Goal: Task Accomplishment & Management: Use online tool/utility

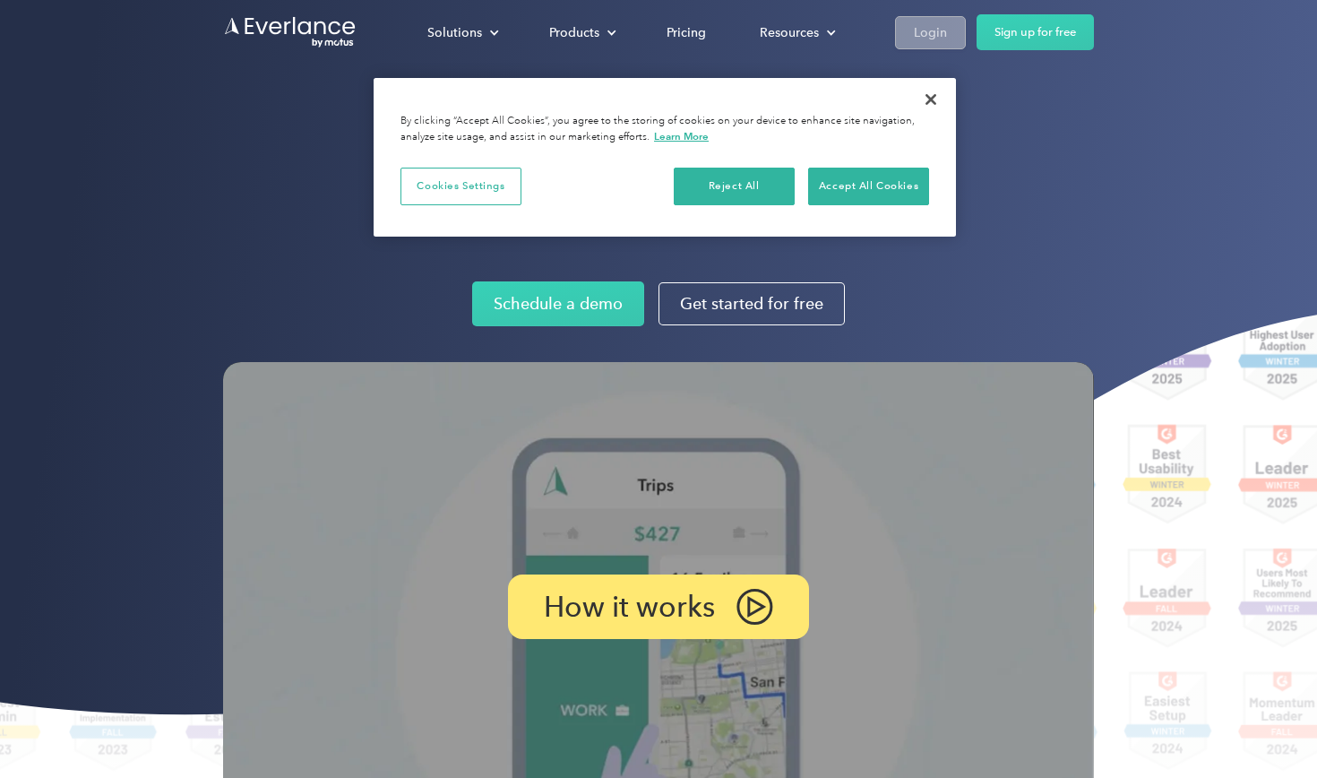
click at [941, 33] on div "Login" at bounding box center [930, 33] width 33 height 22
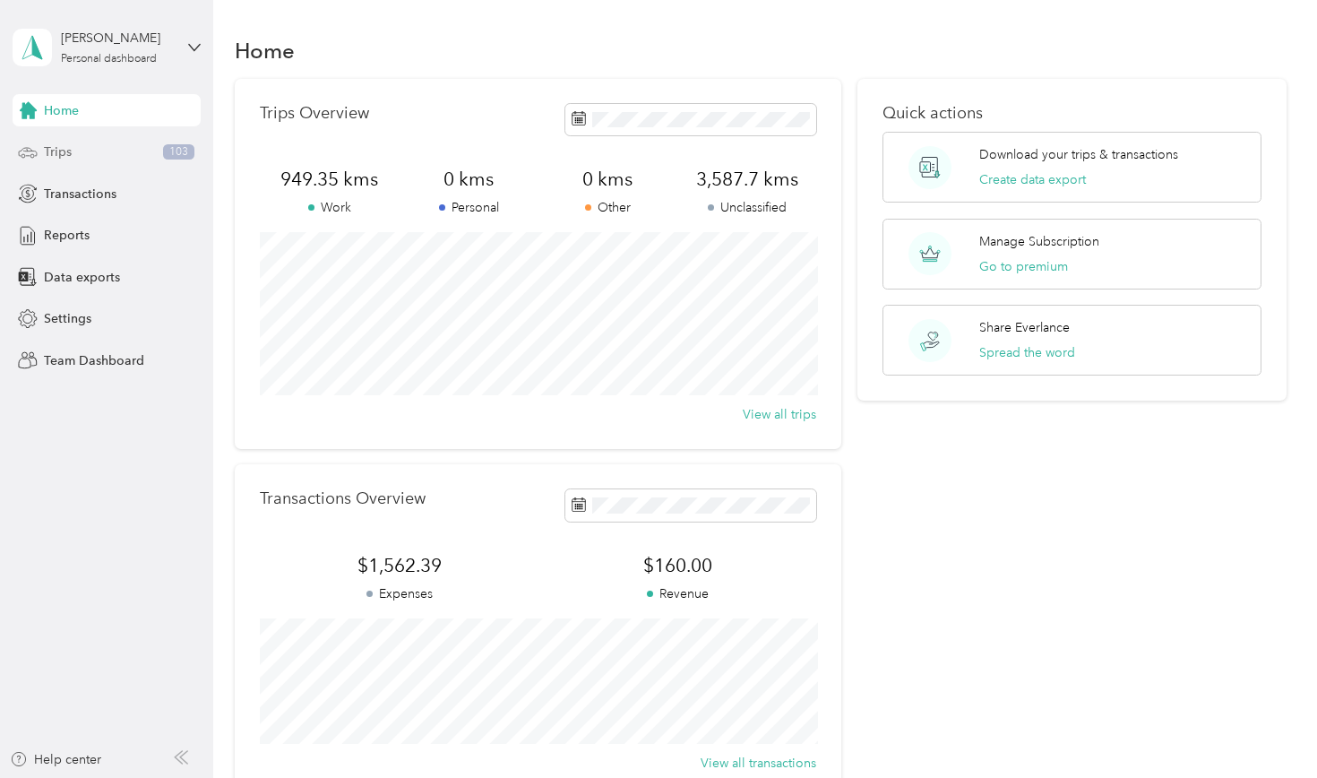
click at [110, 143] on div "Trips 103" at bounding box center [107, 152] width 188 height 32
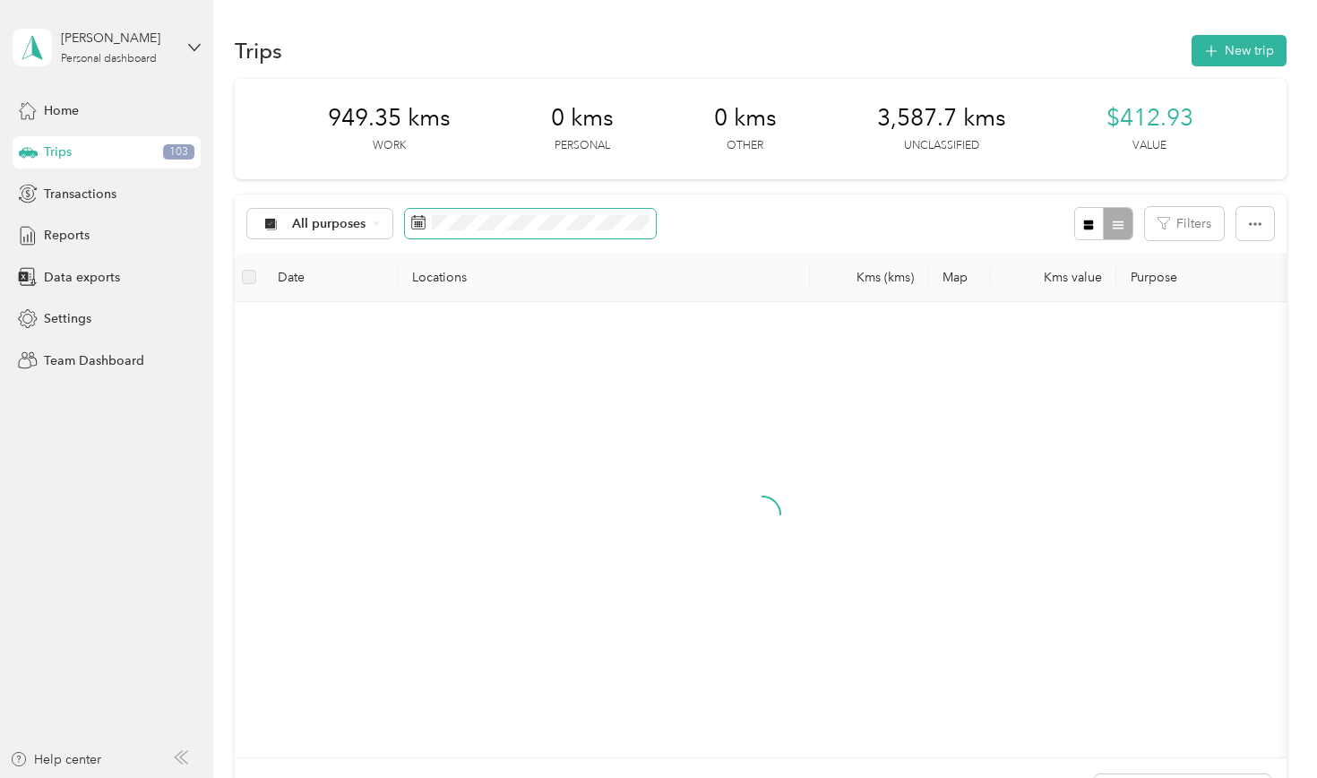
click at [445, 234] on span at bounding box center [530, 224] width 251 height 30
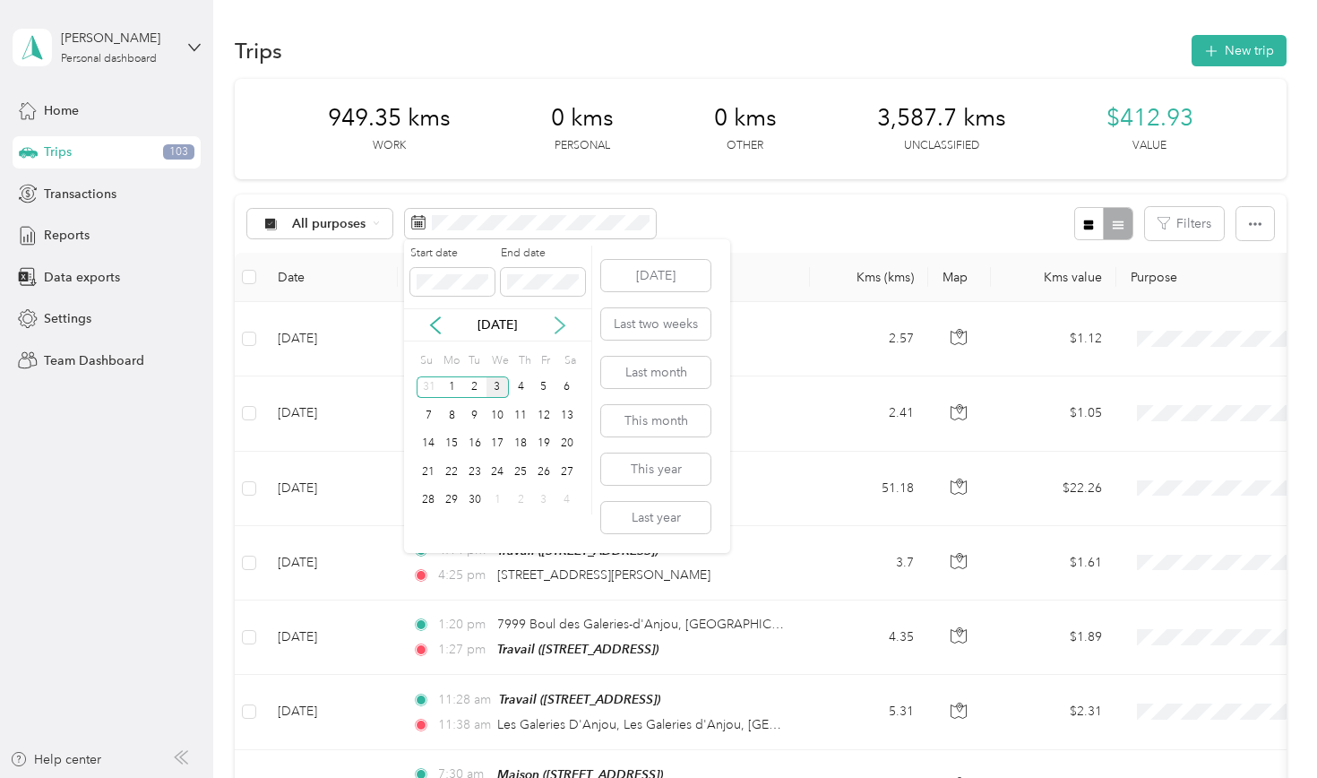
click at [553, 327] on icon at bounding box center [560, 325] width 18 height 18
click at [439, 321] on icon at bounding box center [436, 325] width 18 height 18
click at [453, 391] on div "1" at bounding box center [451, 387] width 23 height 22
click at [456, 384] on div "1" at bounding box center [451, 387] width 23 height 22
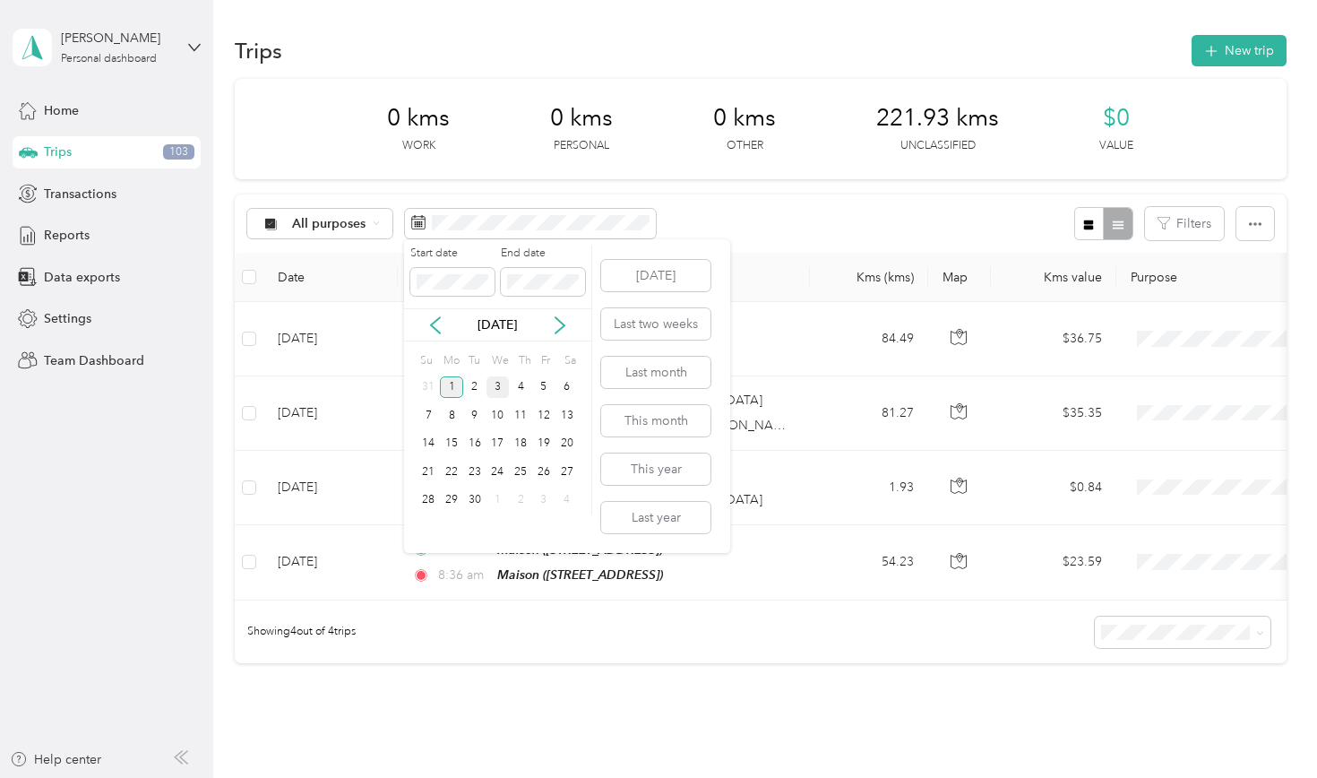
click at [453, 388] on div "1" at bounding box center [451, 387] width 23 height 22
click at [478, 496] on div "30" at bounding box center [474, 500] width 23 height 22
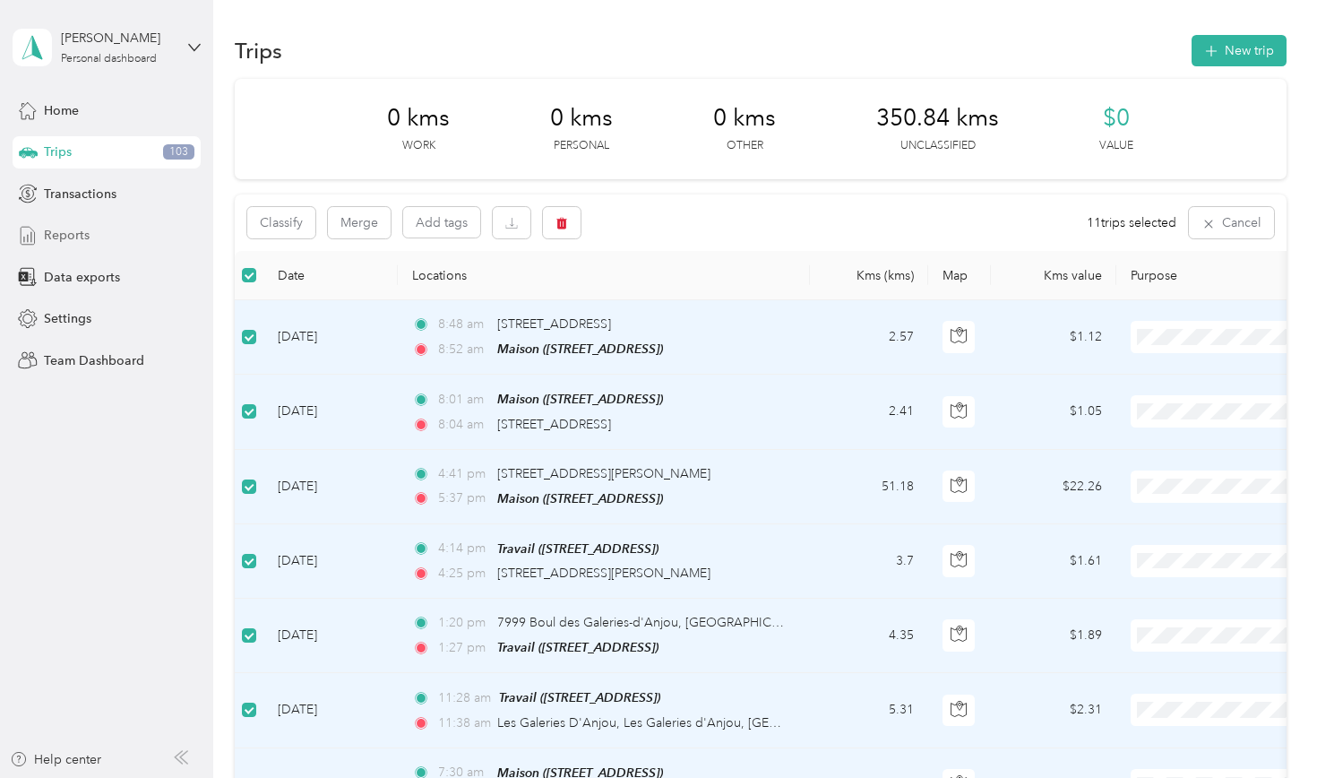
click at [59, 246] on div "Reports" at bounding box center [107, 236] width 188 height 32
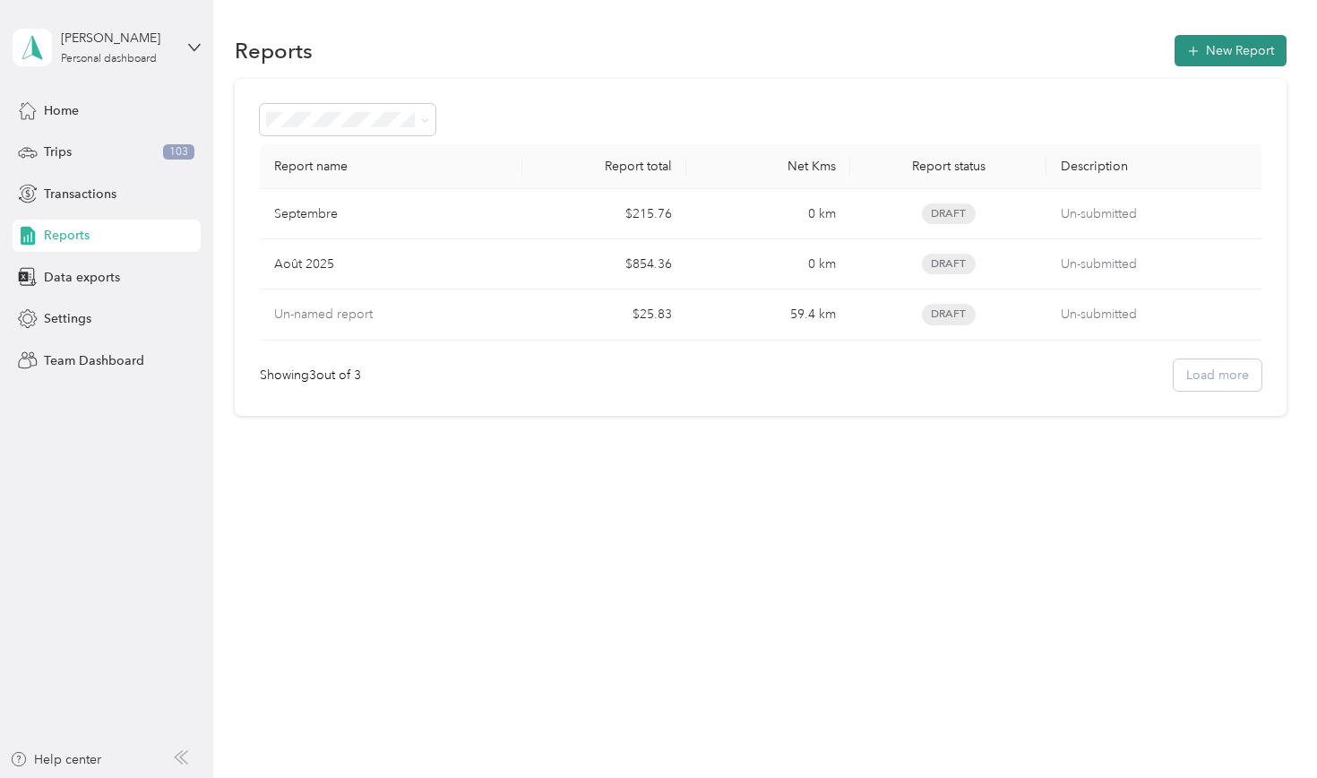
click at [1186, 39] on button "New Report" at bounding box center [1231, 50] width 112 height 31
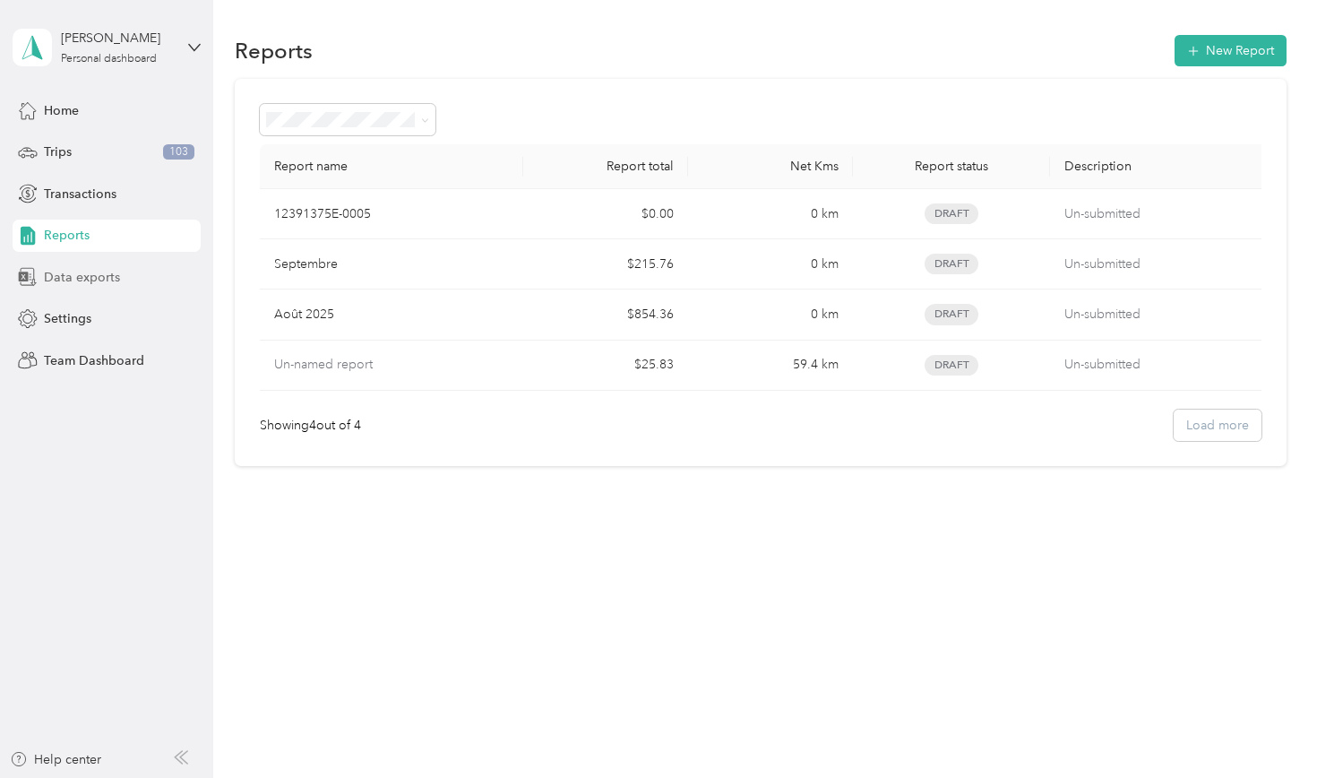
click at [77, 275] on span "Data exports" at bounding box center [82, 277] width 76 height 19
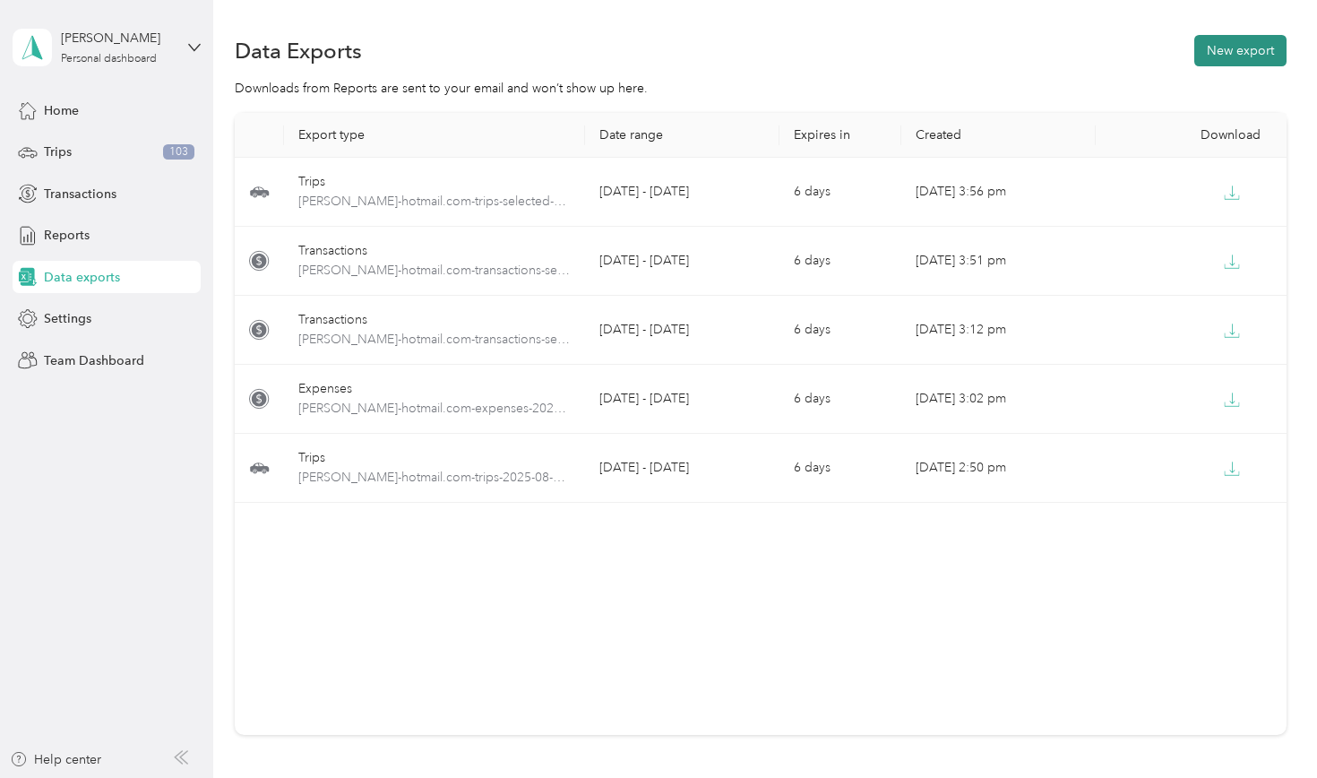
click at [1249, 35] on button "New export" at bounding box center [1240, 50] width 92 height 31
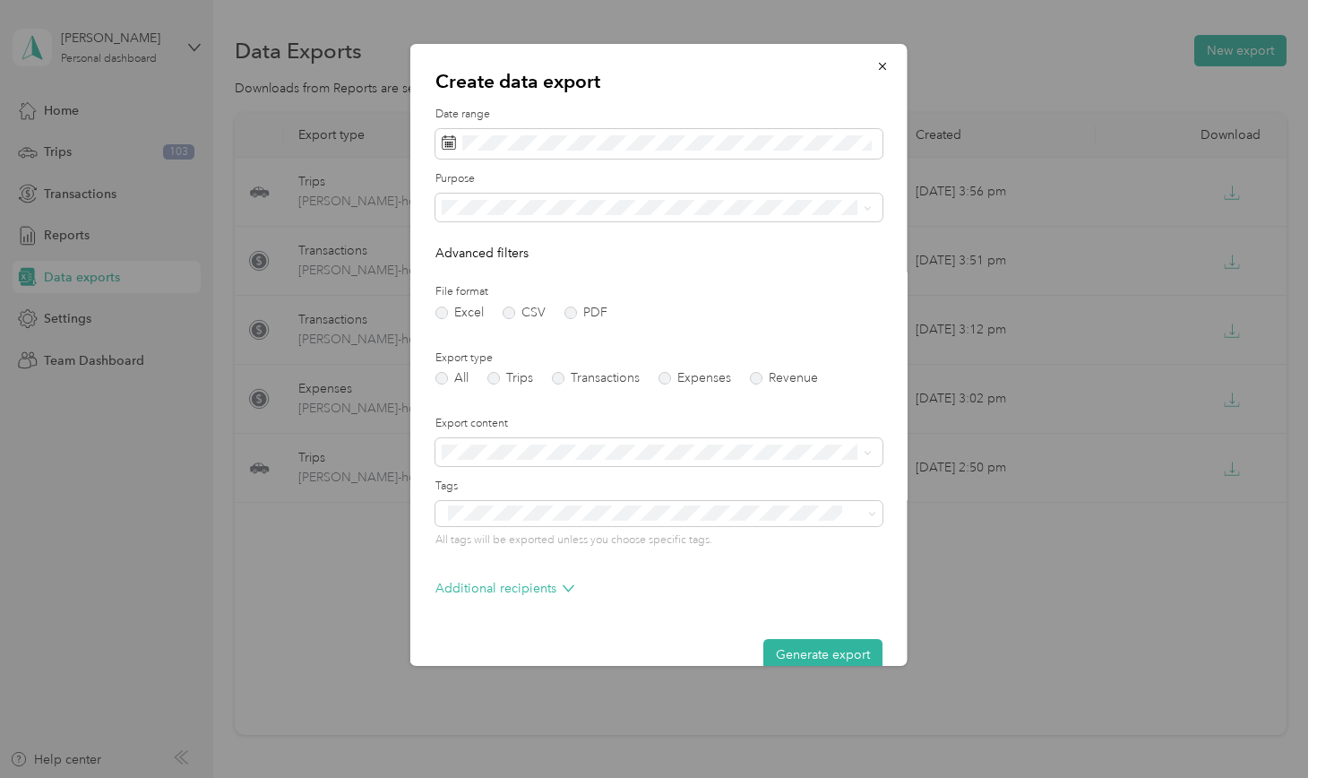
click at [587, 124] on div "Date range" at bounding box center [659, 133] width 447 height 52
click at [567, 309] on label "PDF" at bounding box center [586, 312] width 43 height 13
click at [525, 218] on span at bounding box center [659, 208] width 447 height 29
click at [690, 109] on label "Date range" at bounding box center [659, 115] width 447 height 16
click at [526, 413] on form "Date range Purpose Advanced filters File format Excel CSV PDF Export type All T…" at bounding box center [659, 404] width 447 height 595
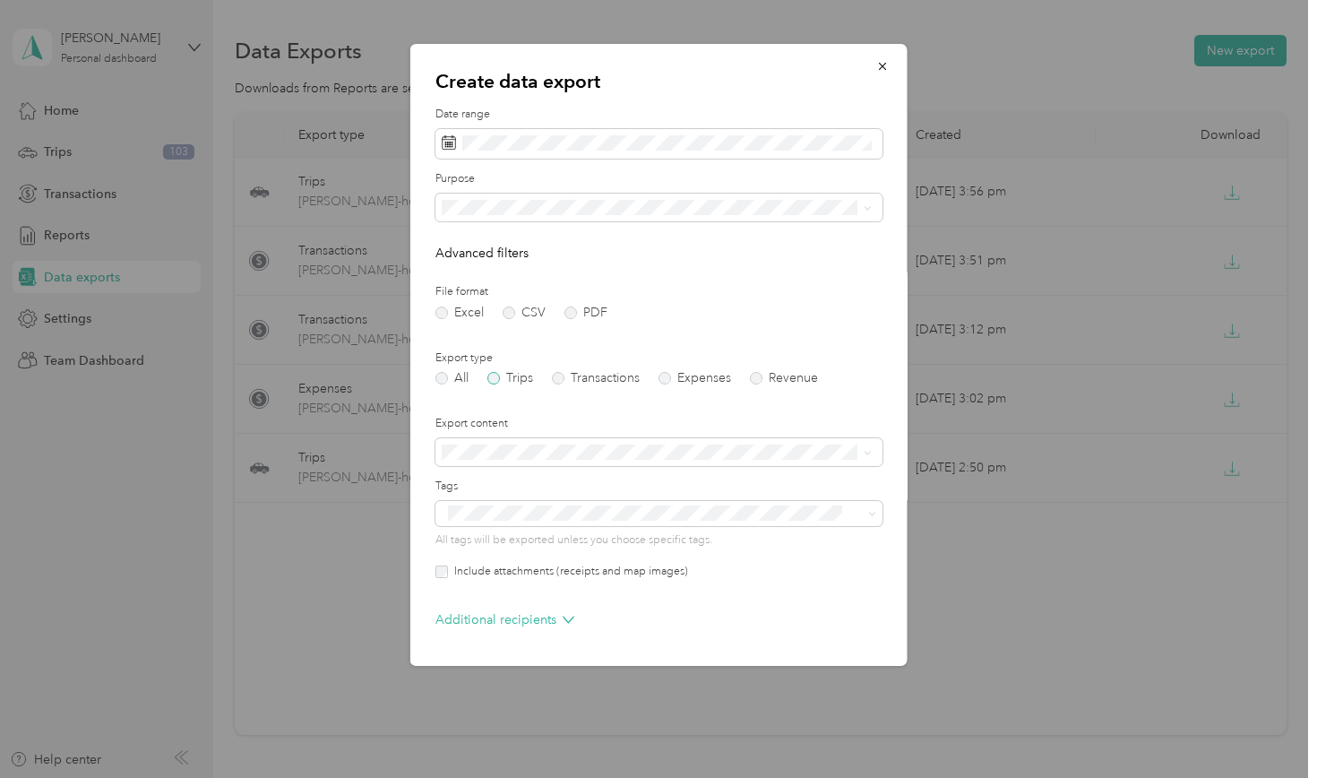
click at [513, 374] on label "Trips" at bounding box center [510, 378] width 46 height 13
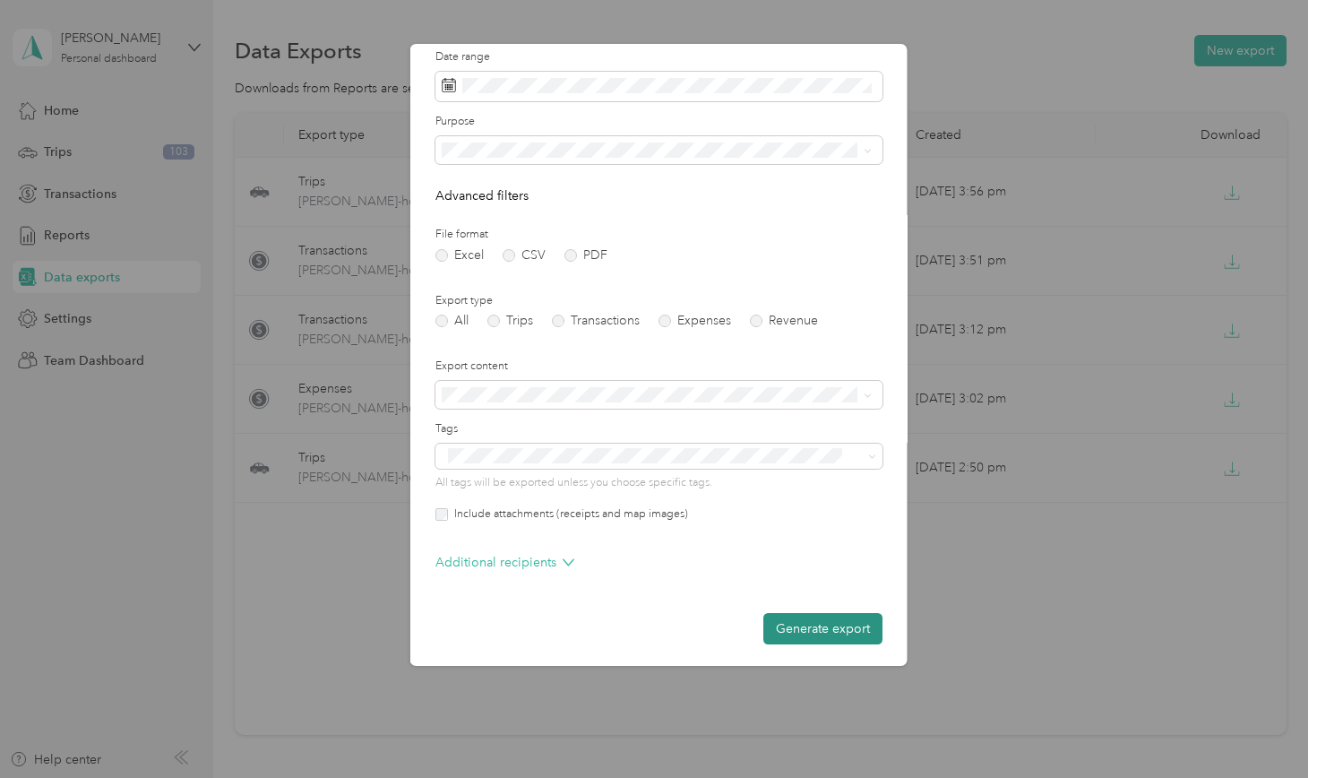
click at [795, 613] on button "Generate export" at bounding box center [822, 628] width 119 height 31
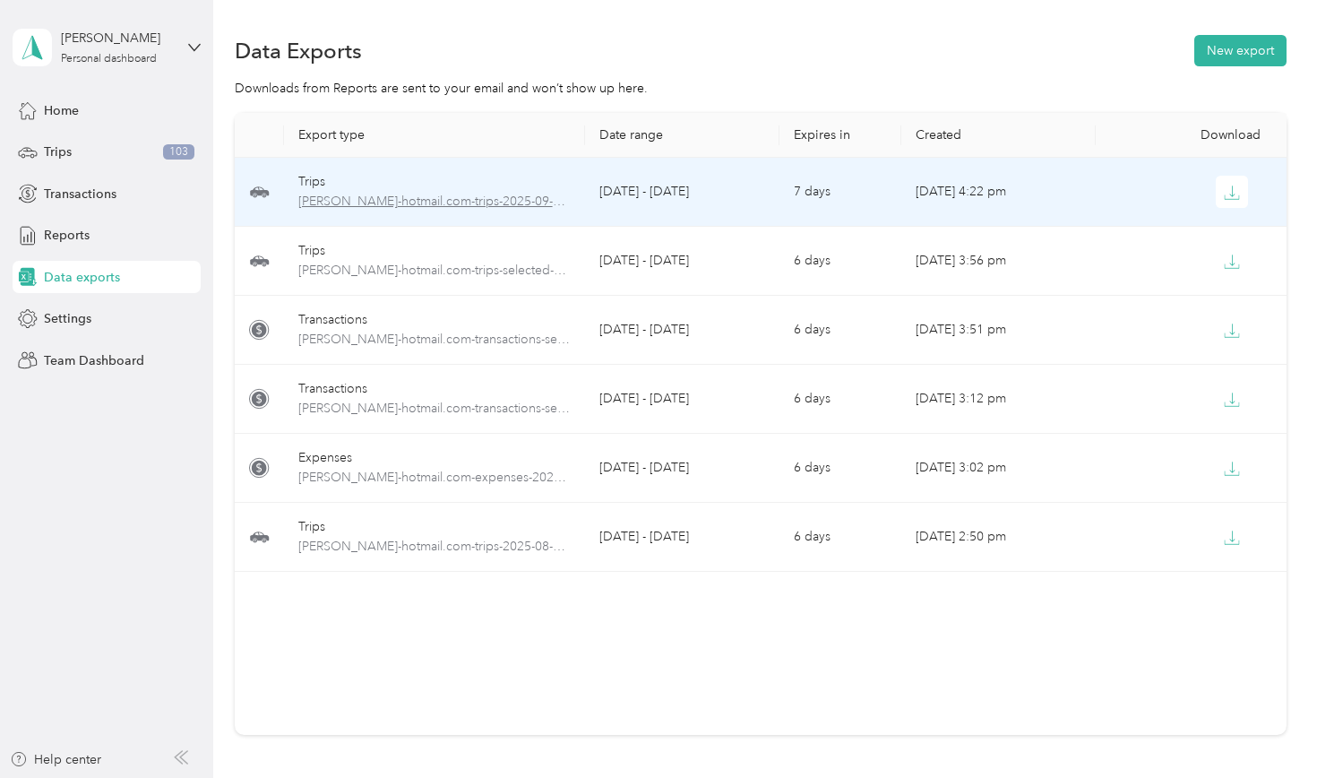
click at [348, 203] on span "[PERSON_NAME]-hotmail.com-trips-2025-09-01-2025-09-03.pdf" at bounding box center [434, 202] width 273 height 20
click at [1244, 192] on button "button" at bounding box center [1232, 192] width 32 height 32
click at [1241, 194] on button "button" at bounding box center [1232, 192] width 32 height 32
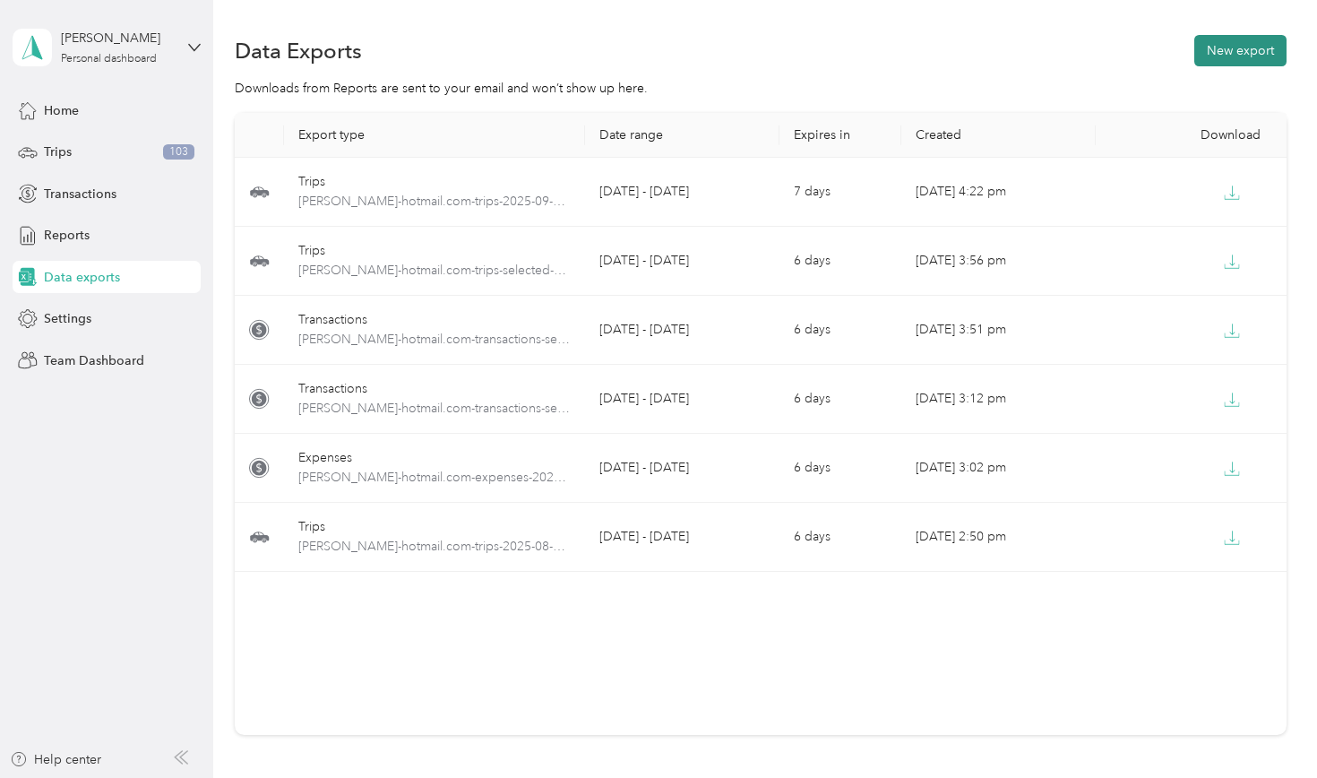
click at [1265, 53] on button "New export" at bounding box center [1240, 50] width 92 height 31
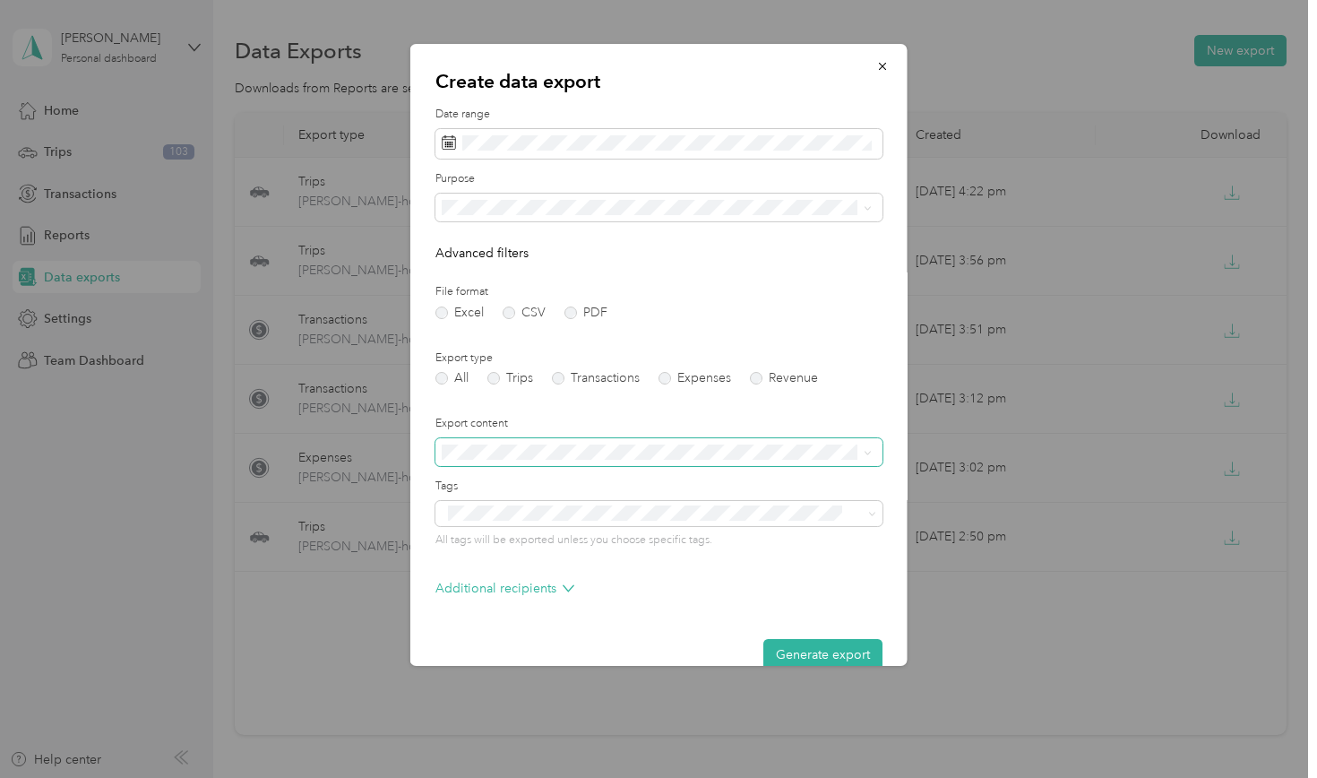
click at [477, 438] on span at bounding box center [659, 452] width 447 height 29
click at [544, 194] on span at bounding box center [659, 208] width 447 height 29
click at [509, 377] on label "Trips" at bounding box center [510, 378] width 46 height 13
click at [807, 649] on button "Generate export" at bounding box center [822, 654] width 119 height 31
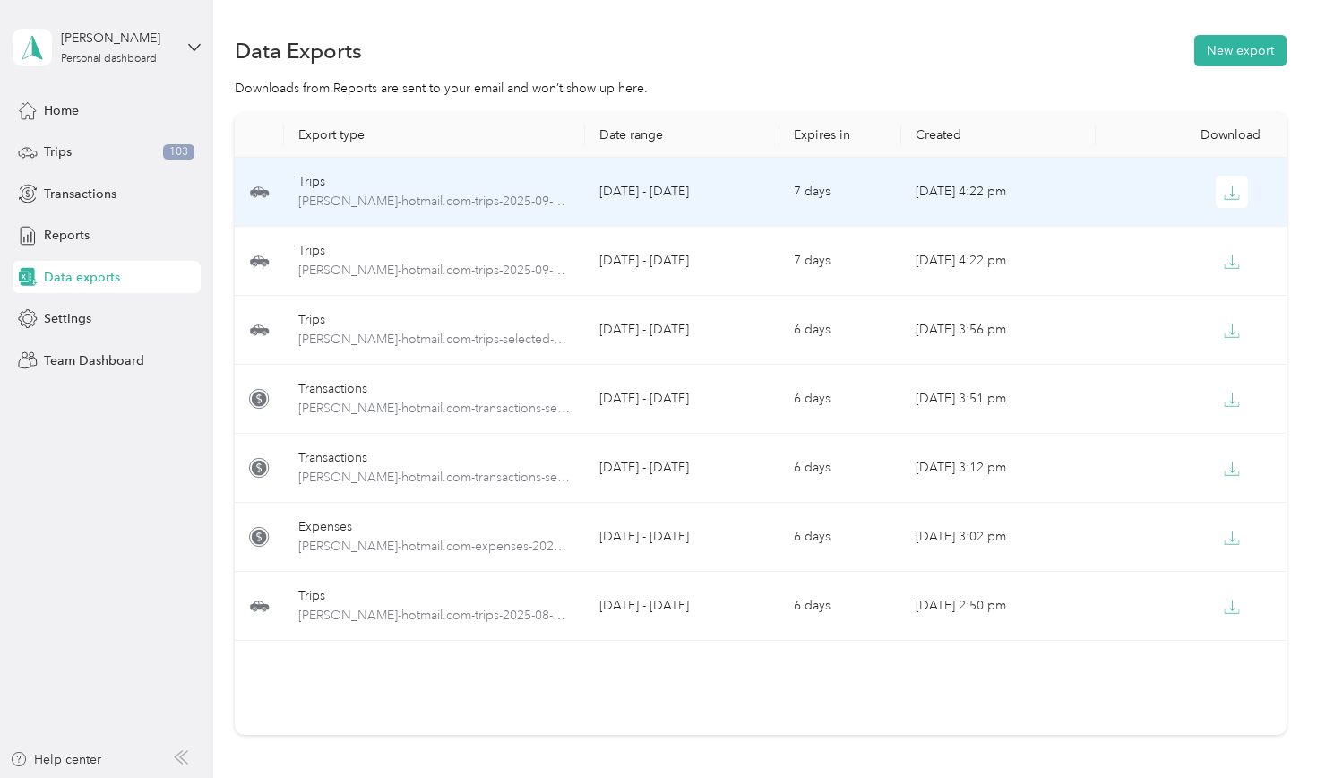
click at [325, 185] on div "Trips" at bounding box center [434, 182] width 273 height 20
click at [1228, 183] on button "button" at bounding box center [1232, 192] width 32 height 32
